Goal: Book appointment/travel/reservation

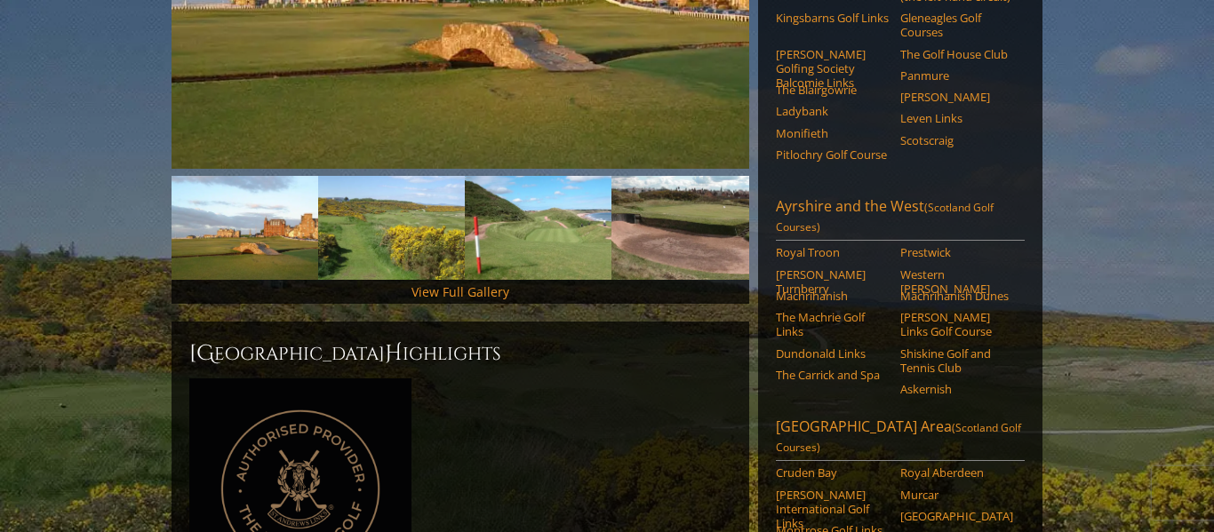
scroll to position [468, 0]
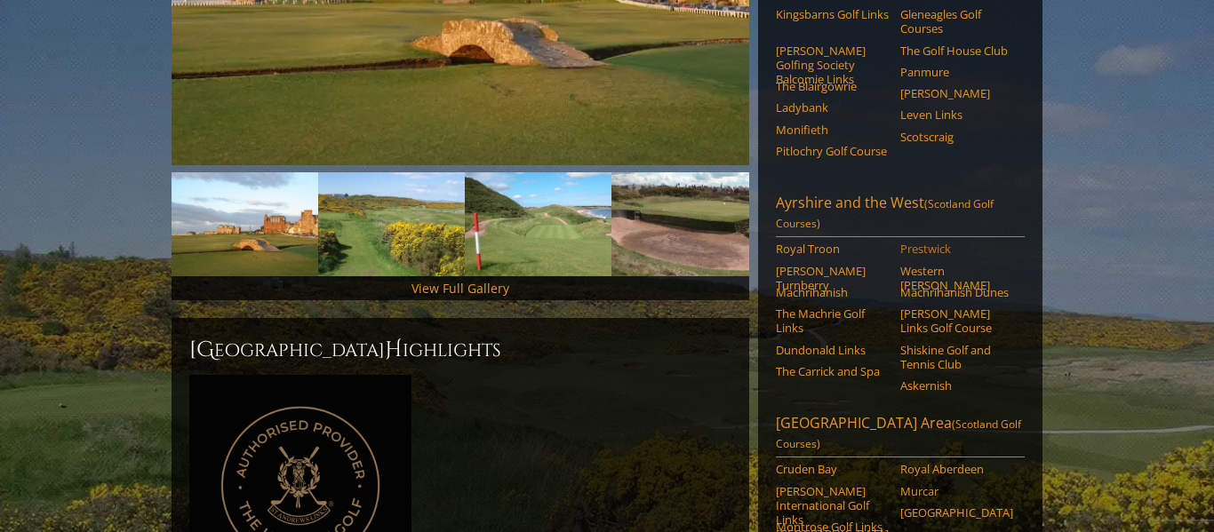
click at [912, 242] on link "Prestwick" at bounding box center [956, 249] width 113 height 14
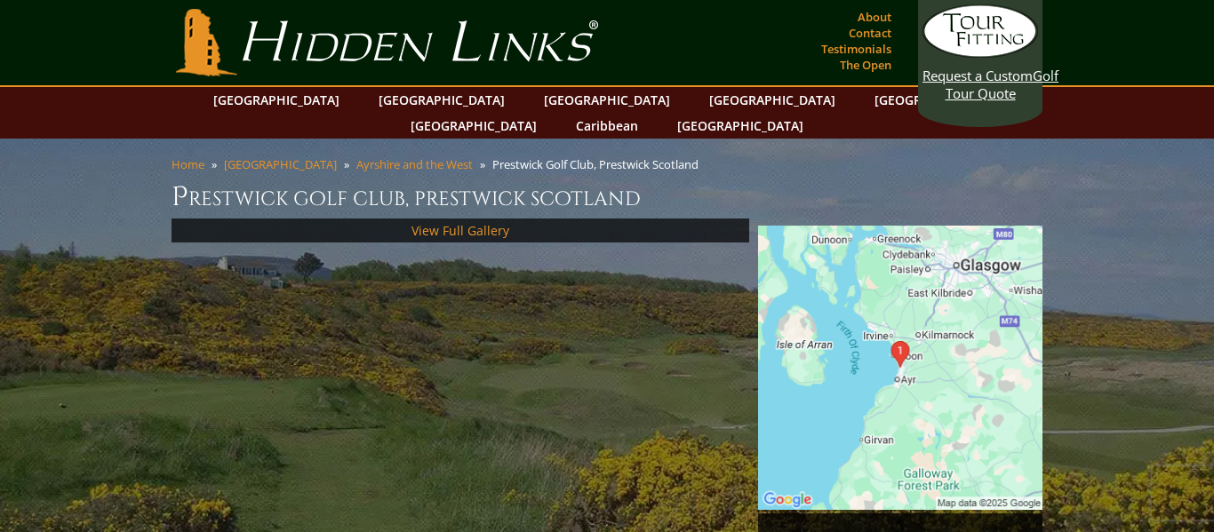
click at [926, 295] on img at bounding box center [900, 368] width 284 height 284
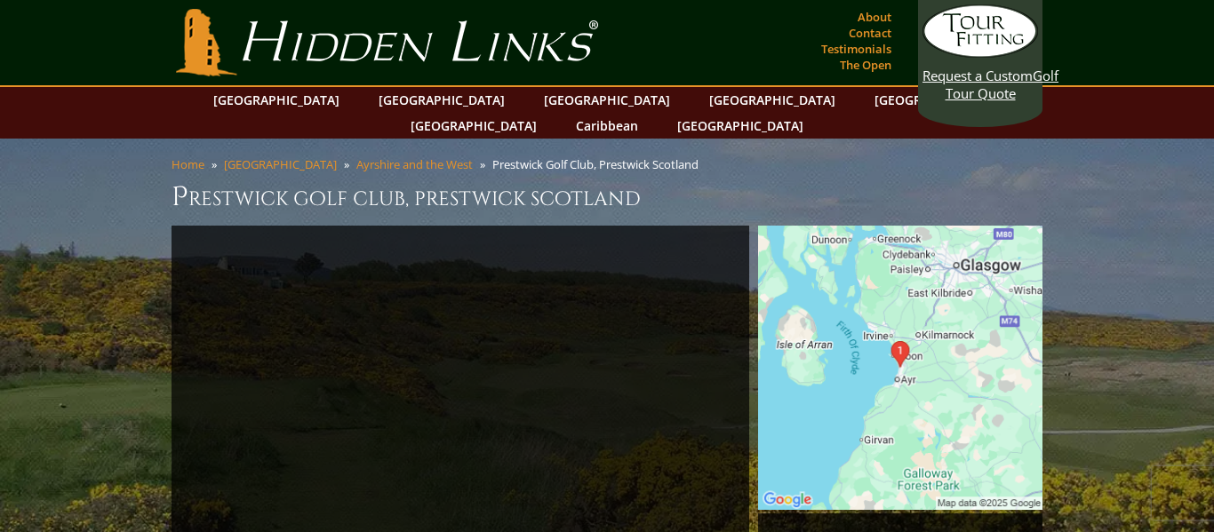
click at [913, 337] on img at bounding box center [900, 368] width 284 height 284
click at [867, 333] on img at bounding box center [900, 368] width 284 height 284
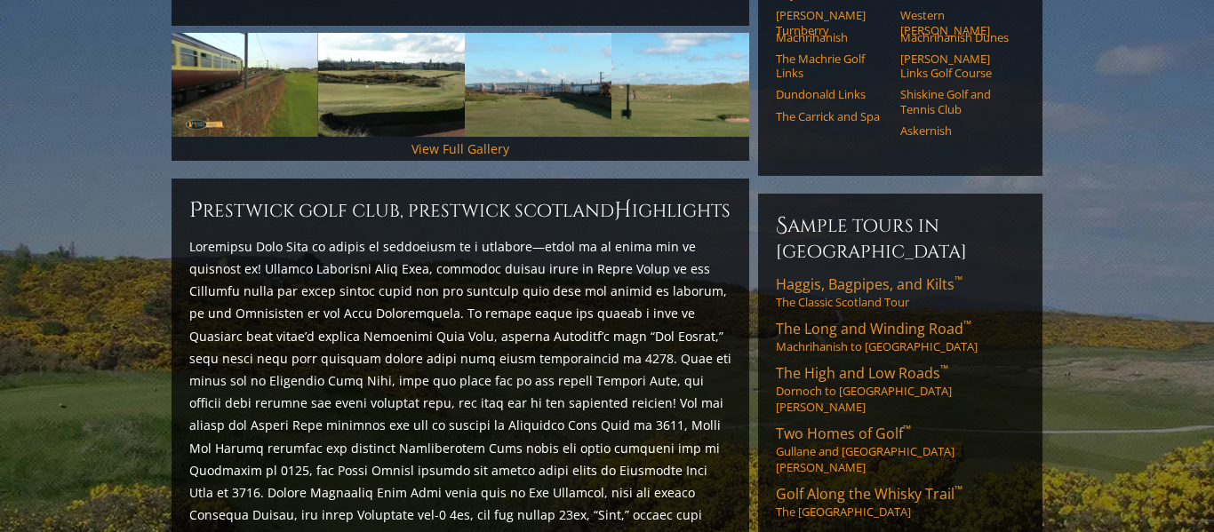
scroll to position [609, 0]
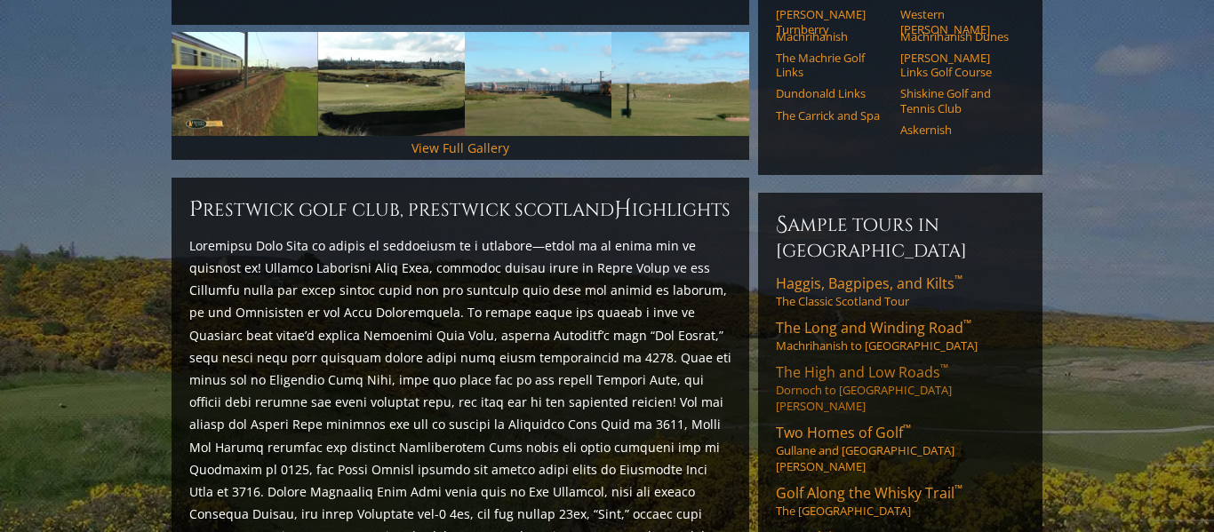
click at [819, 363] on link "The High and Low Roads ™ Dornoch to St. Andrews" at bounding box center [900, 389] width 249 height 52
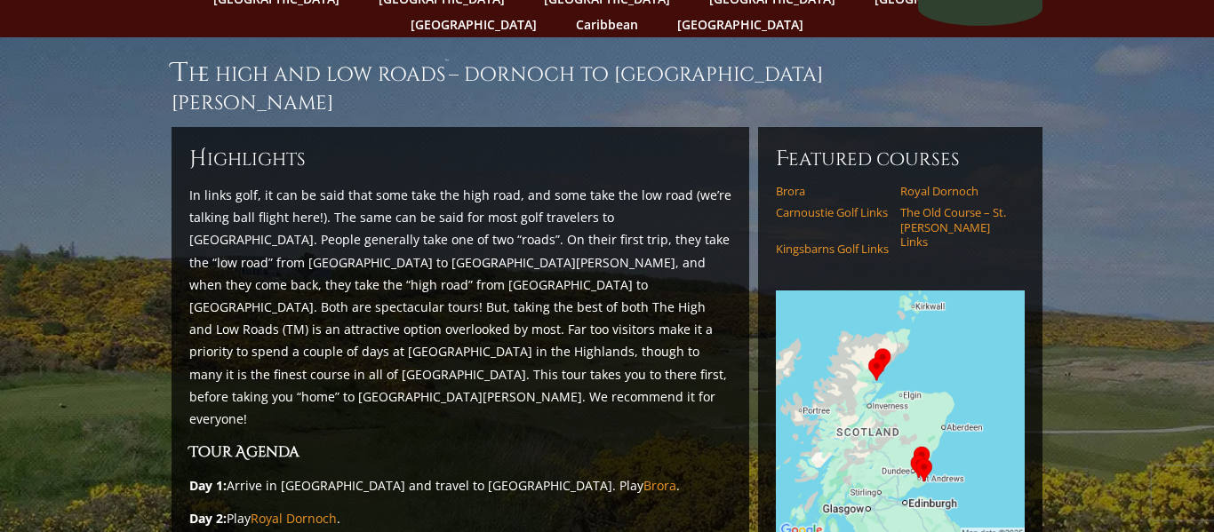
scroll to position [100, 0]
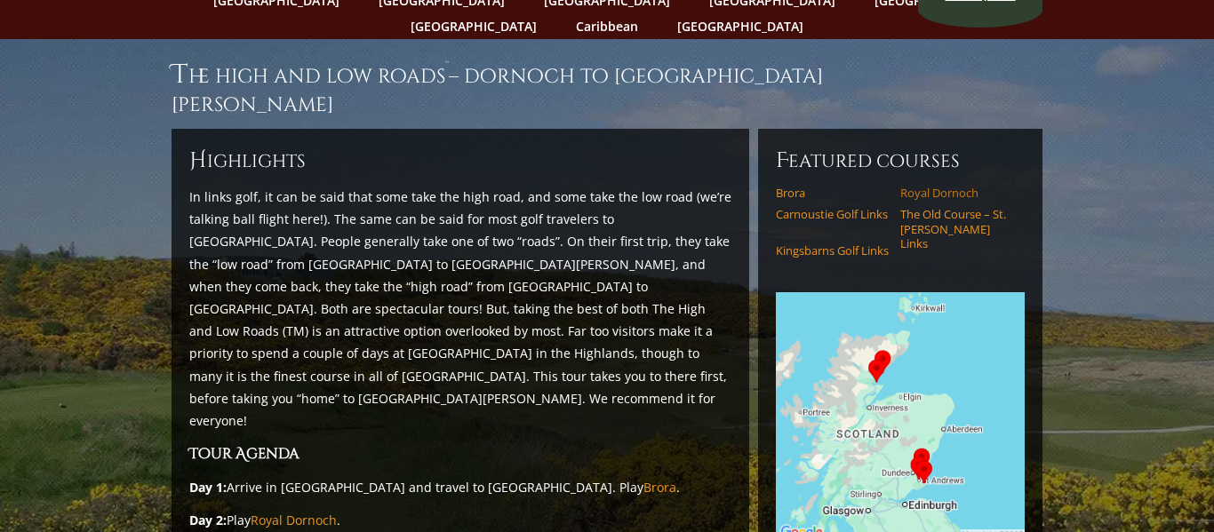
click at [929, 186] on link "Royal Dornoch" at bounding box center [956, 193] width 113 height 14
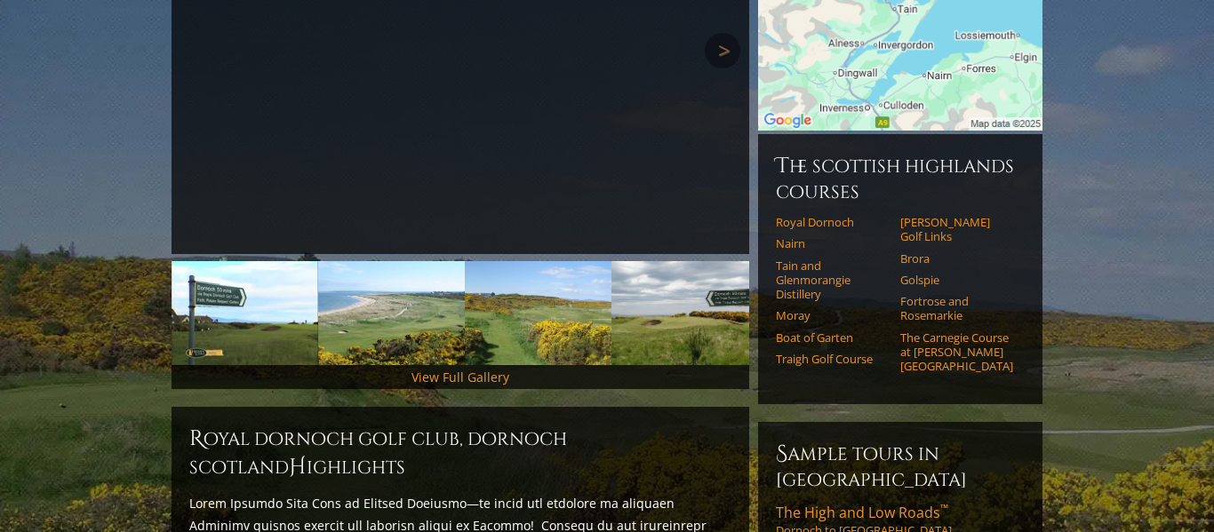
scroll to position [382, 0]
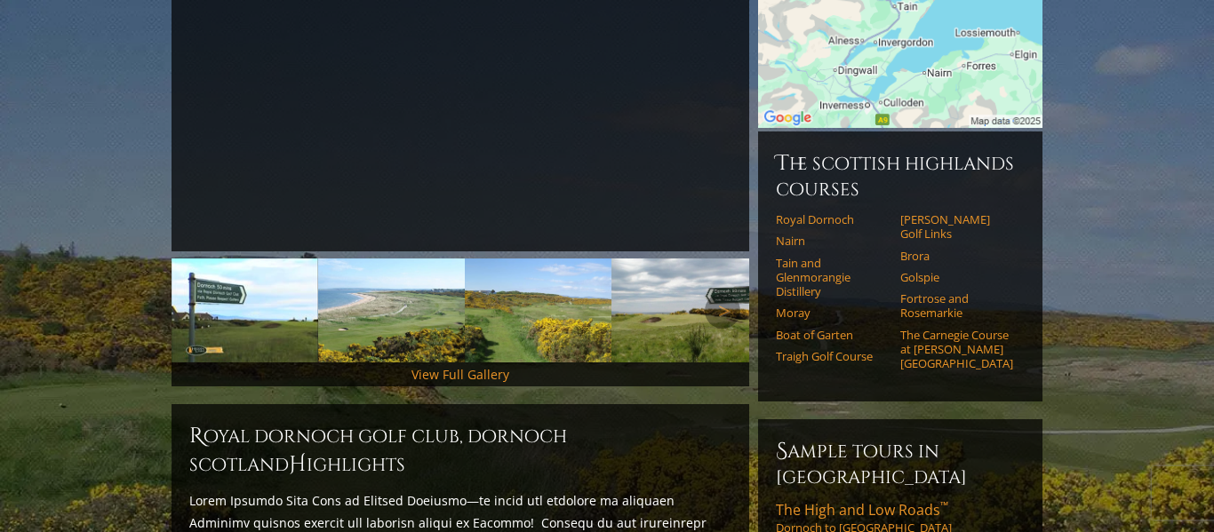
click at [349, 299] on img at bounding box center [391, 311] width 147 height 104
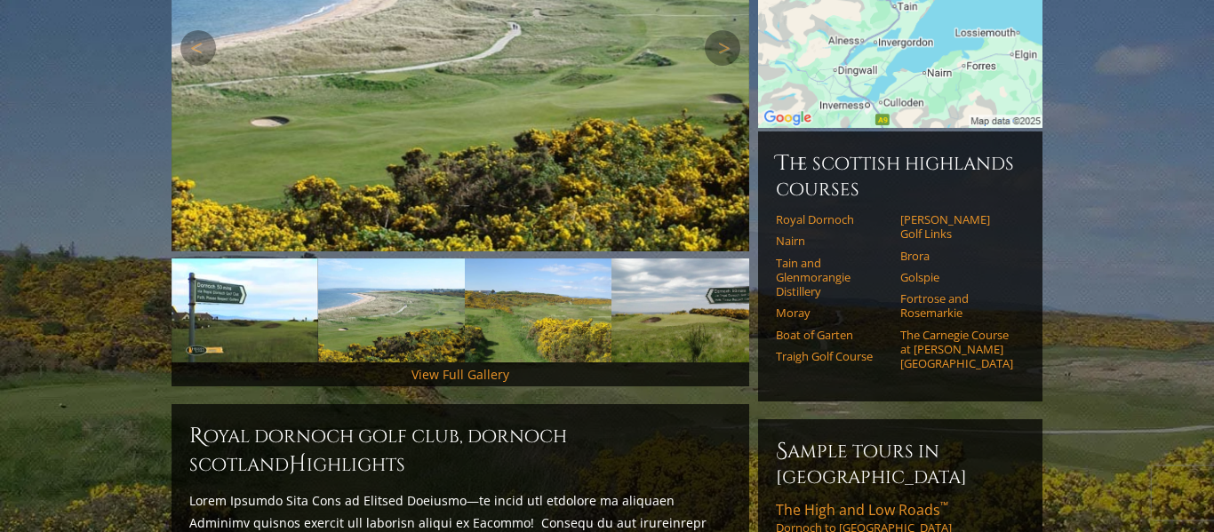
click at [498, 140] on img at bounding box center [460, 48] width 578 height 408
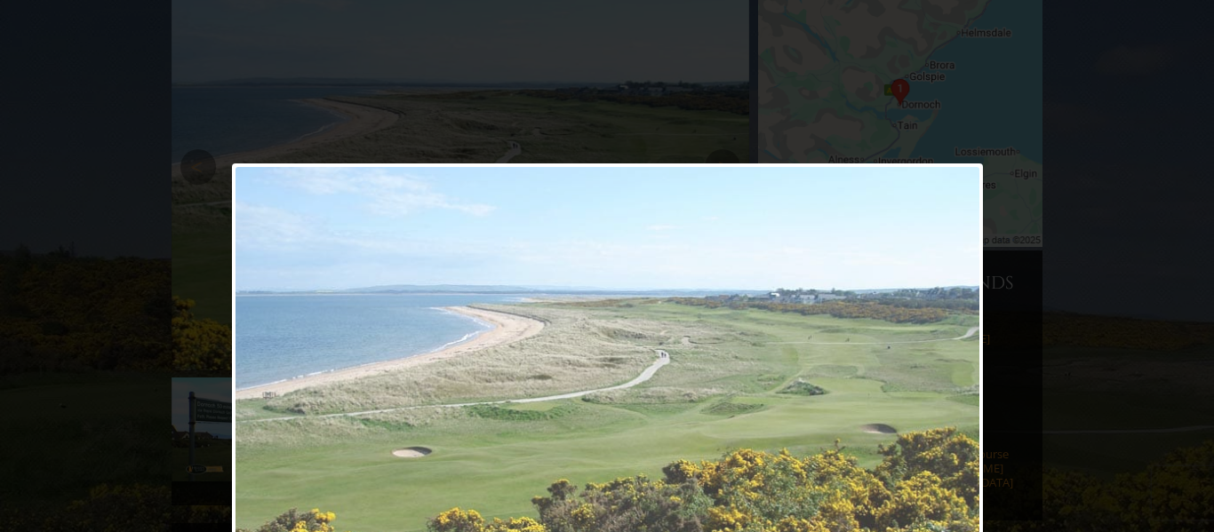
scroll to position [268, 0]
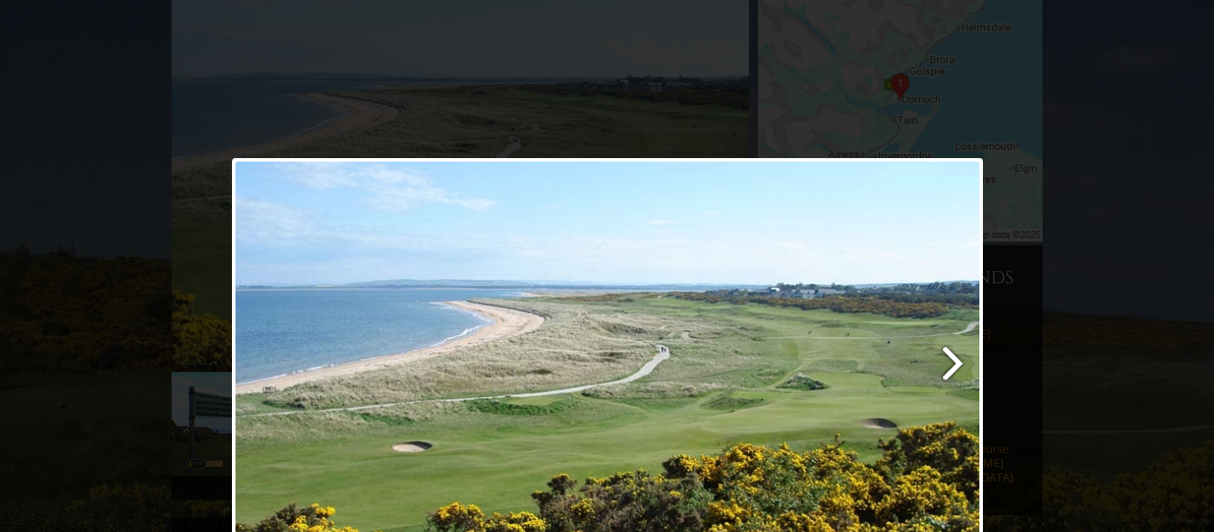
click at [947, 363] on link at bounding box center [742, 371] width 481 height 426
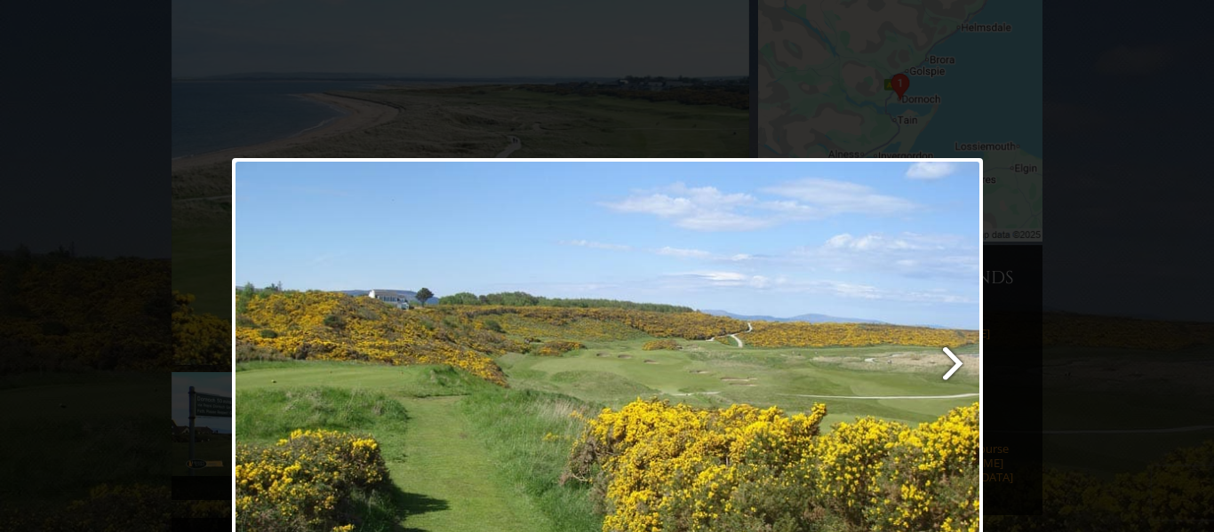
click at [945, 371] on link at bounding box center [742, 371] width 481 height 426
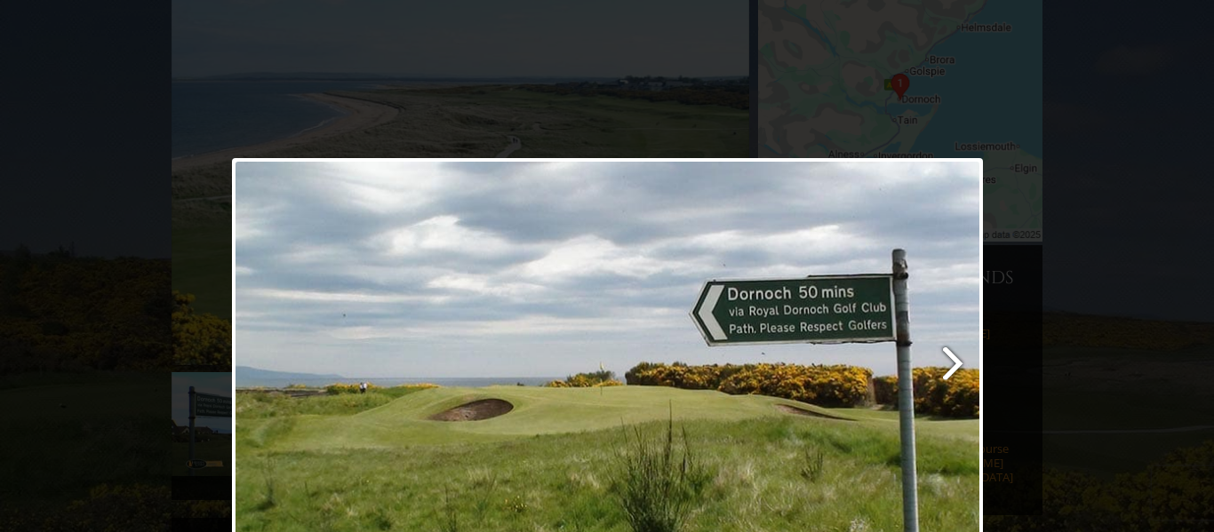
click at [944, 371] on link at bounding box center [742, 371] width 481 height 426
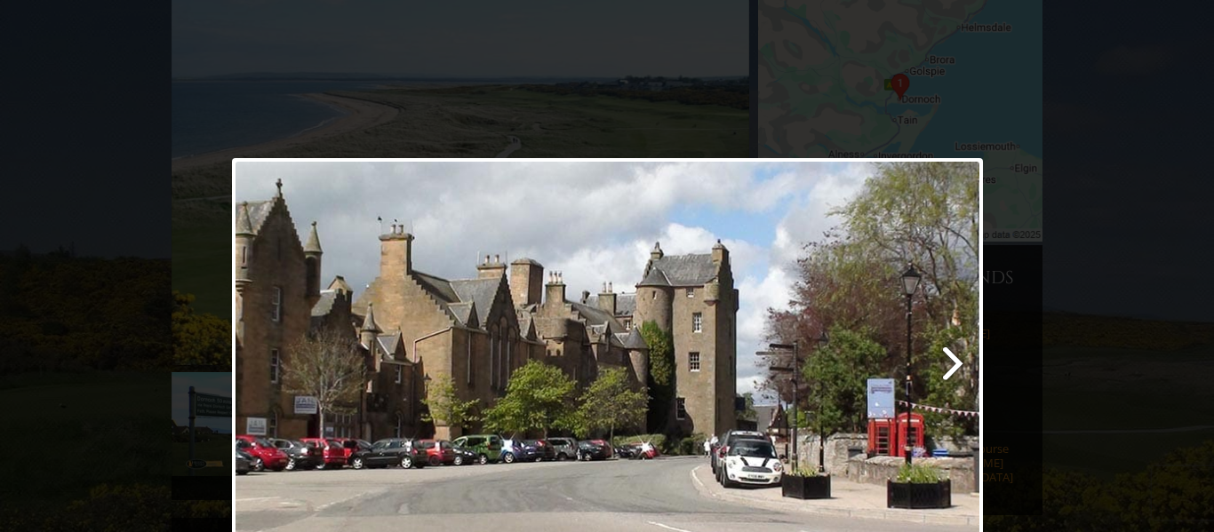
click at [944, 371] on link at bounding box center [742, 371] width 481 height 426
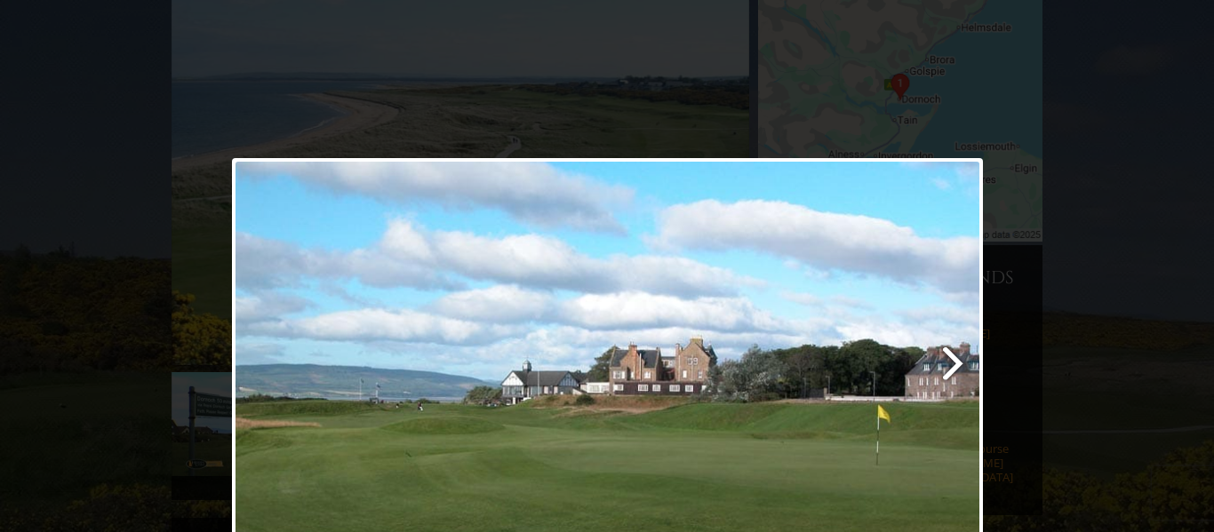
click at [944, 371] on link at bounding box center [742, 371] width 481 height 426
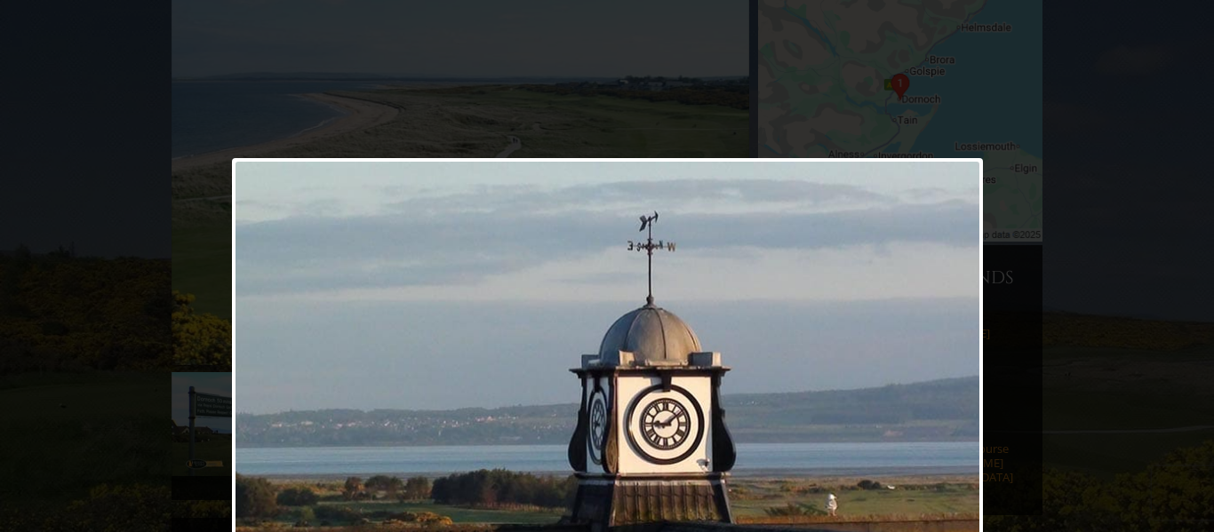
click at [944, 371] on div at bounding box center [607, 371] width 751 height 426
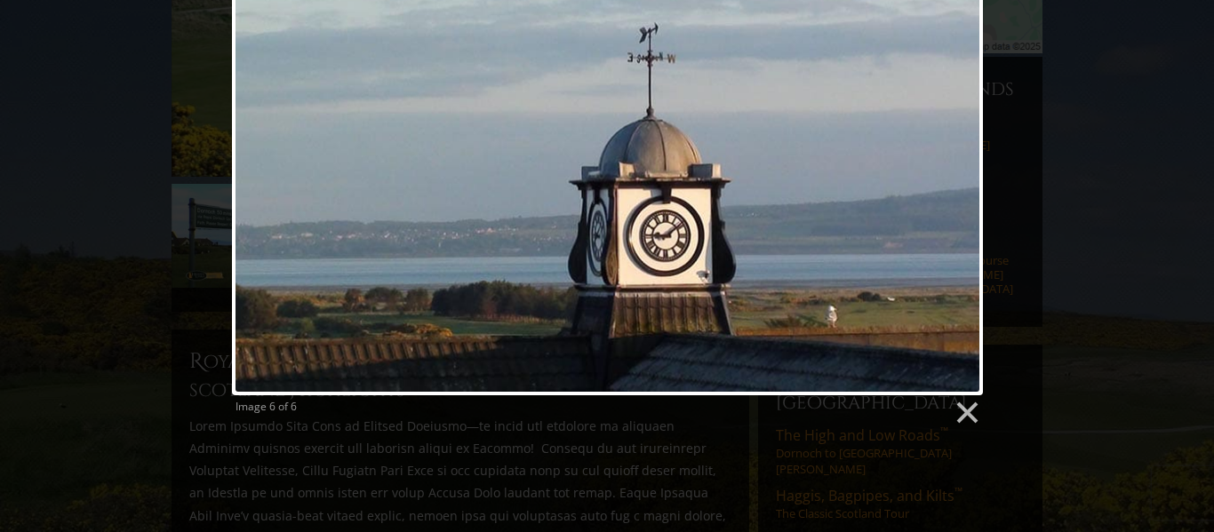
scroll to position [460, 0]
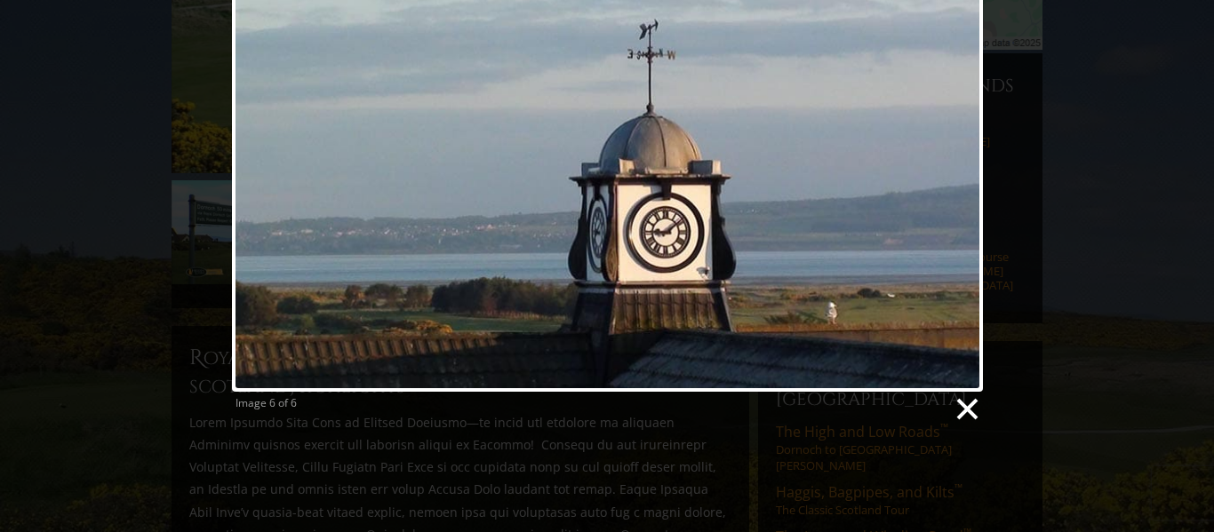
click at [966, 411] on link at bounding box center [966, 409] width 27 height 27
